Goal: Communication & Community: Answer question/provide support

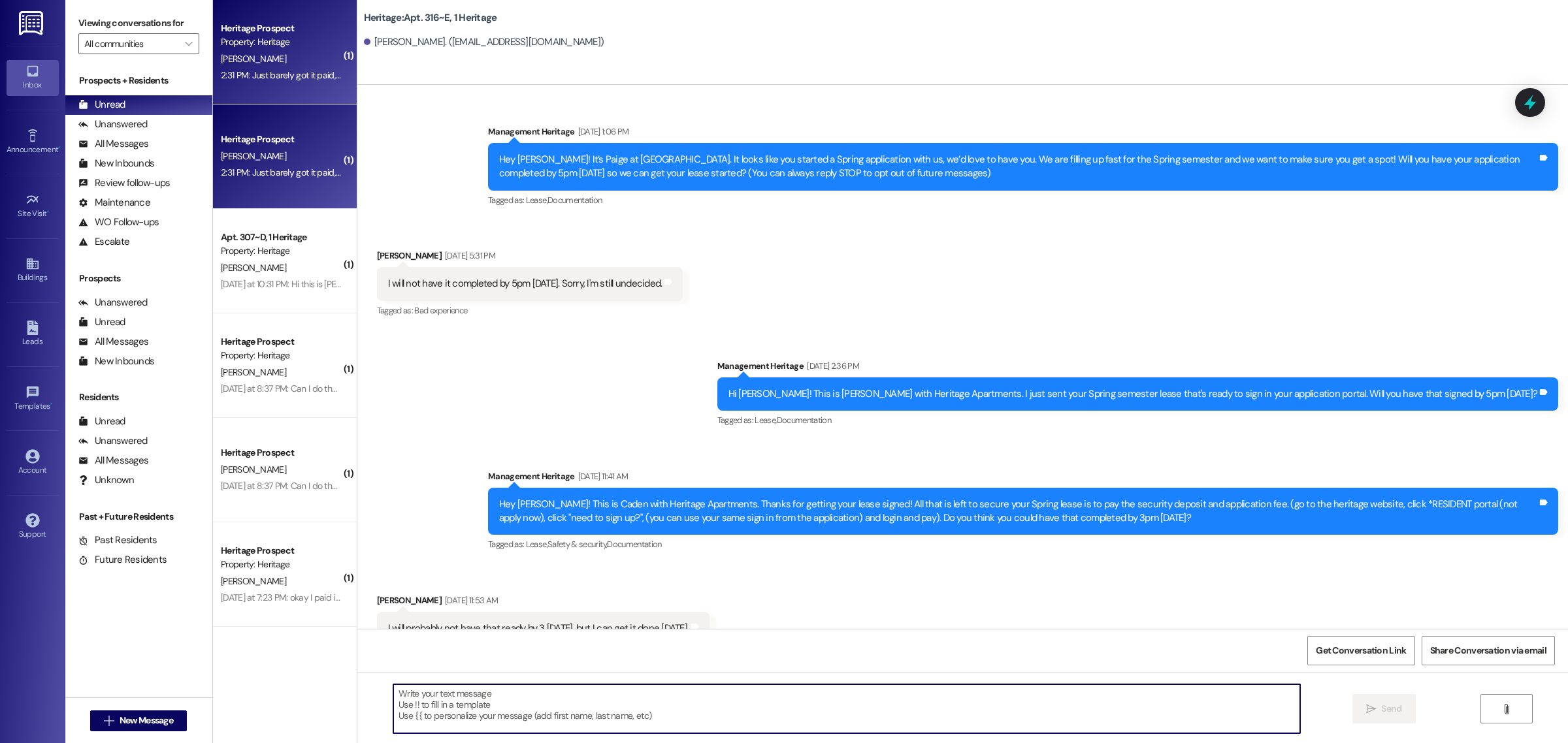
scroll to position [1084, 0]
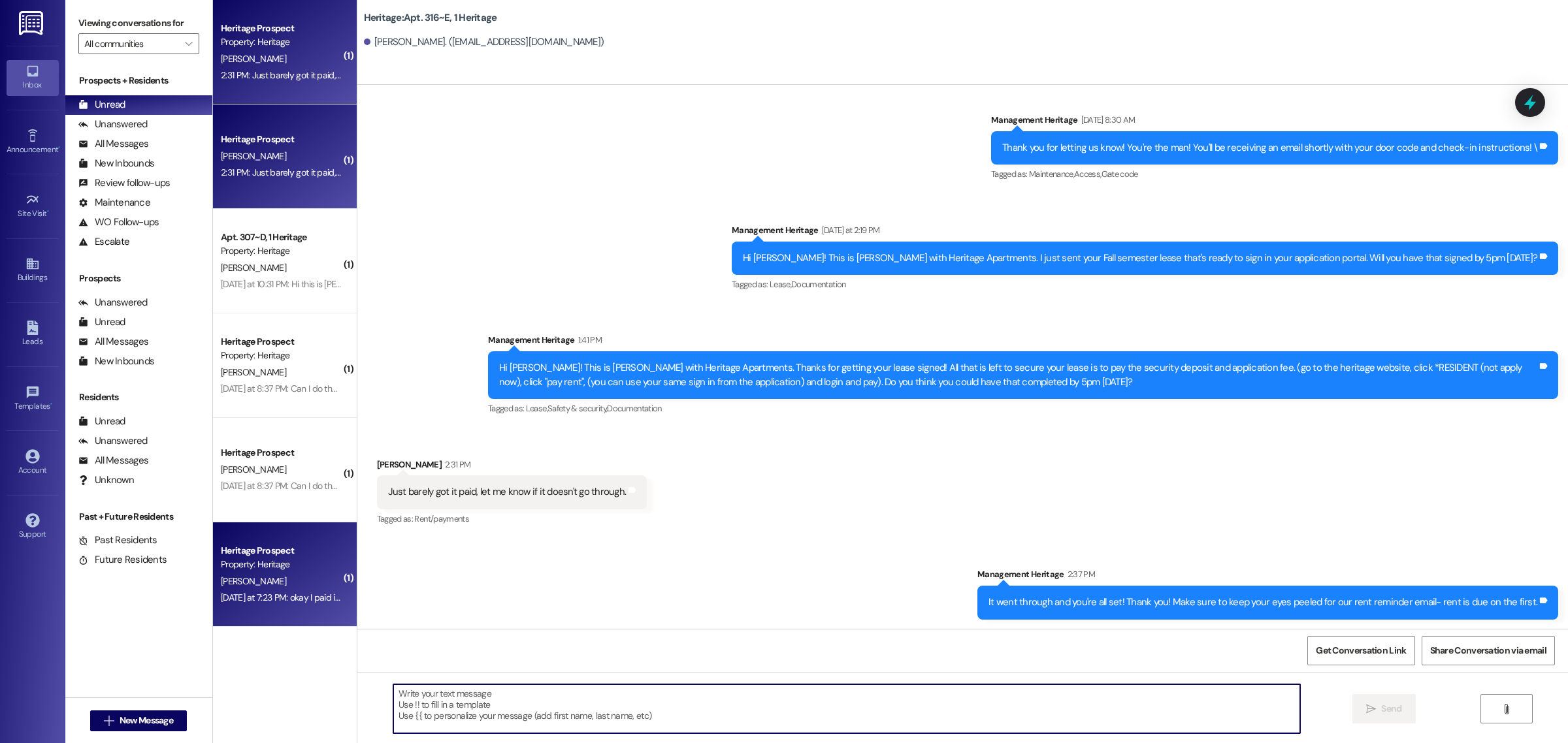
click at [291, 585] on div "[PERSON_NAME]" at bounding box center [281, 582] width 123 height 17
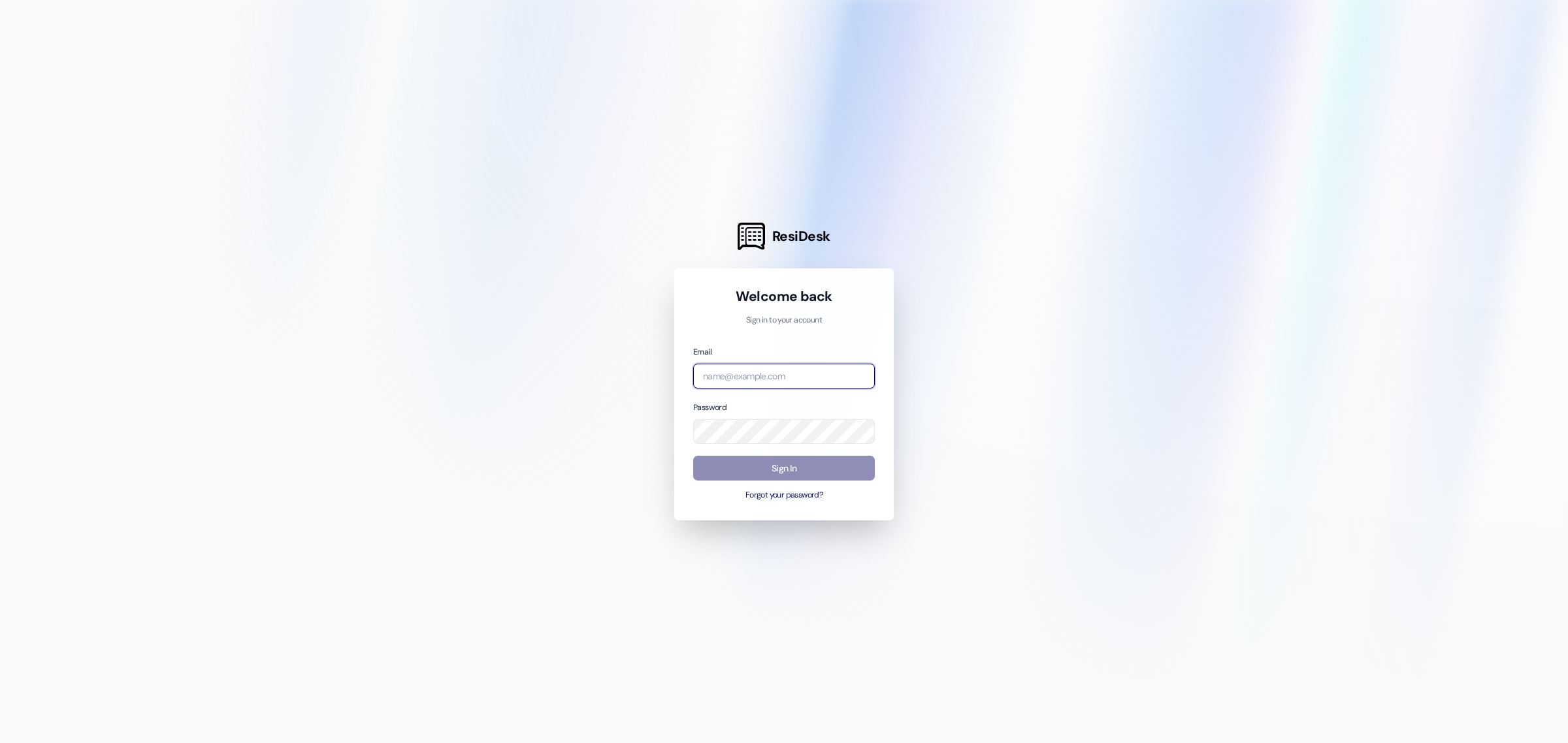
type input "management.heritage@redstoneresidential.com"
click at [790, 465] on button "Sign In" at bounding box center [784, 468] width 182 height 26
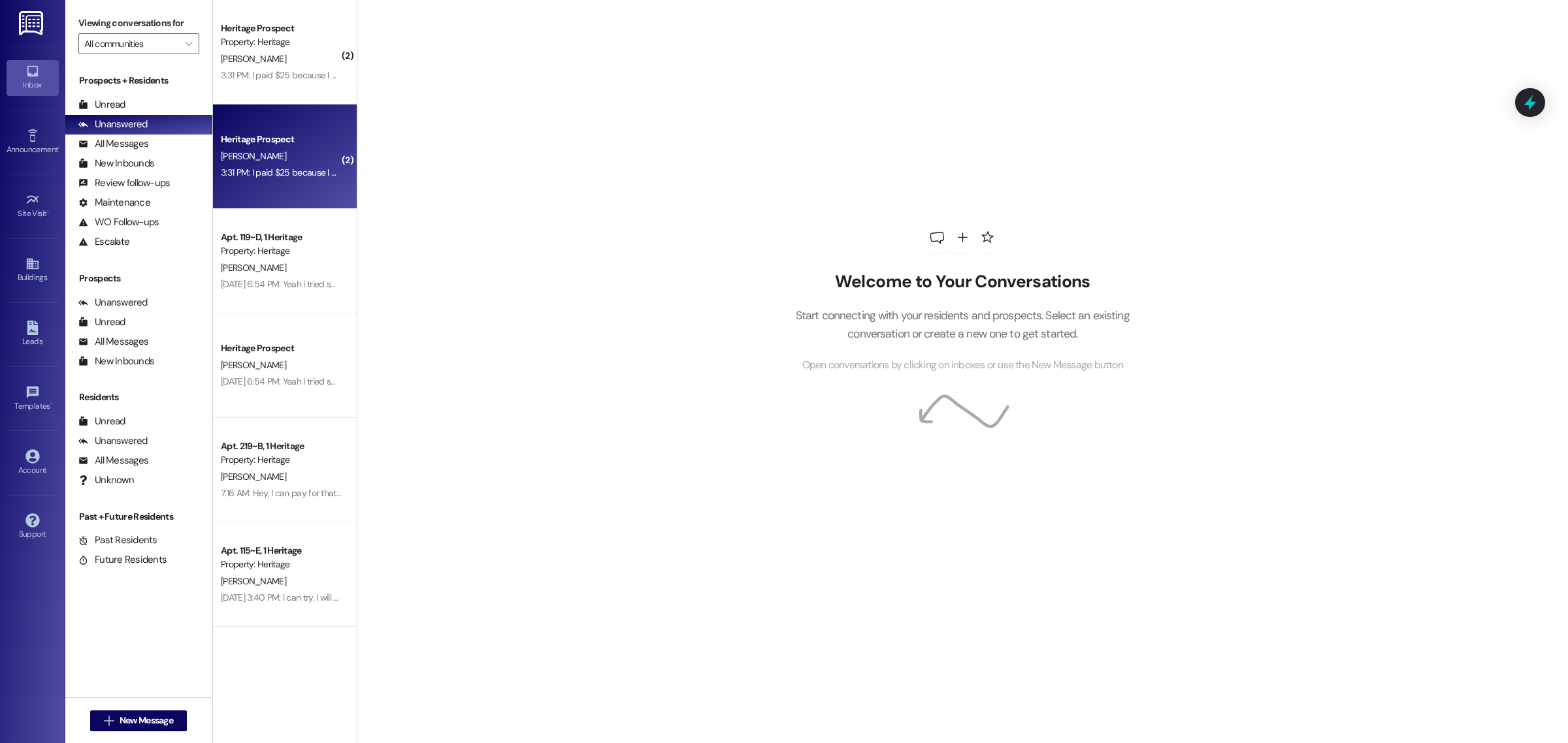
click at [295, 158] on div "[PERSON_NAME]" at bounding box center [281, 156] width 123 height 17
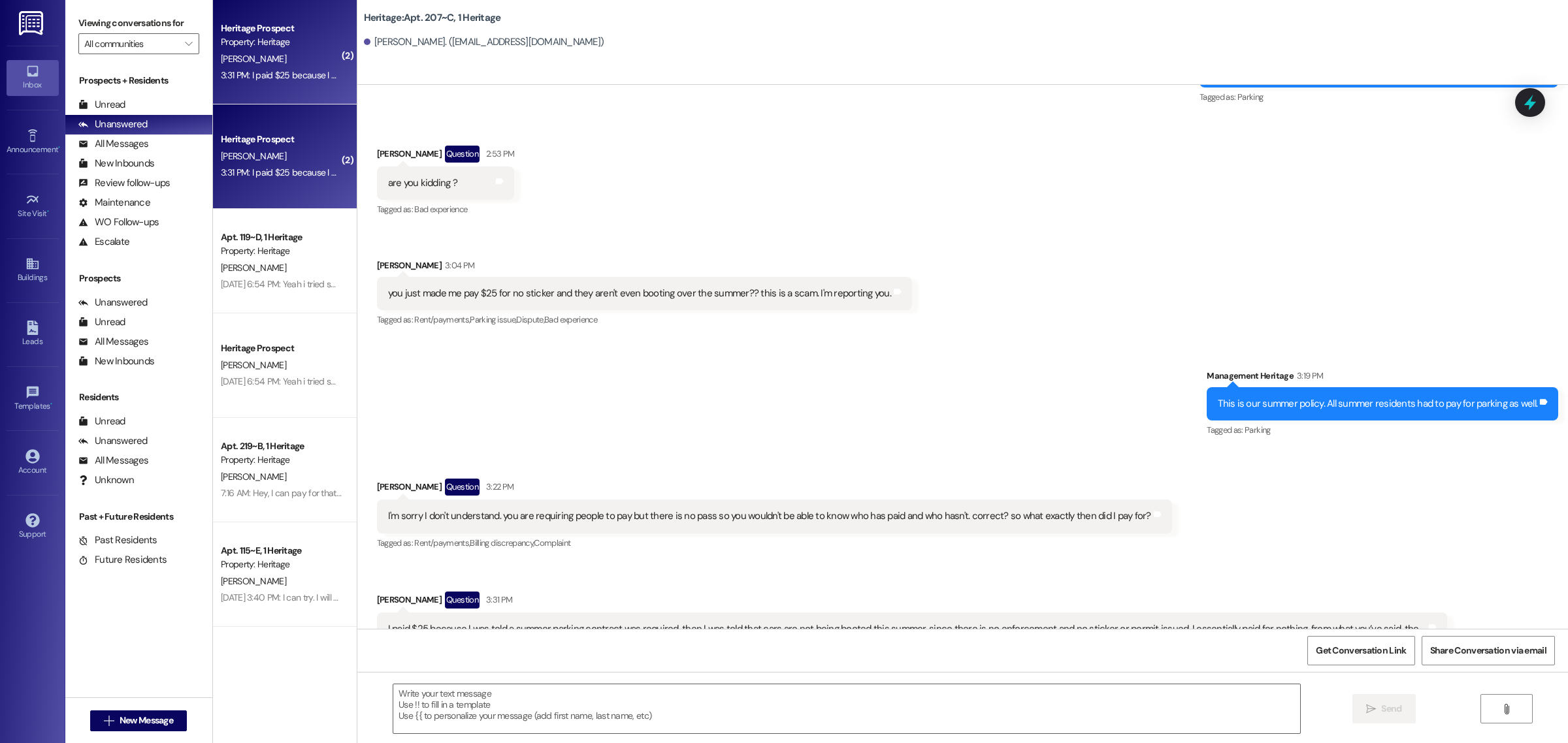
scroll to position [20489, 0]
